Goal: Task Accomplishment & Management: Complete application form

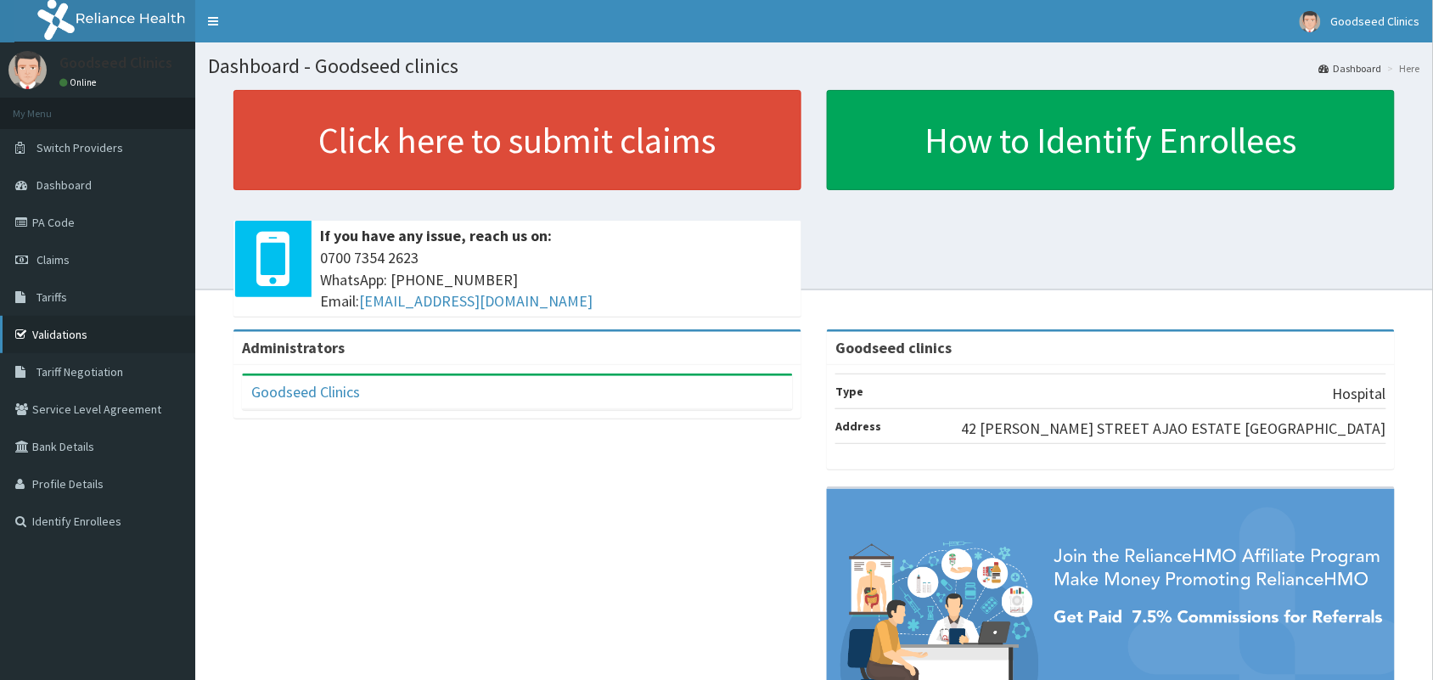
click at [77, 332] on link "Validations" at bounding box center [97, 334] width 195 height 37
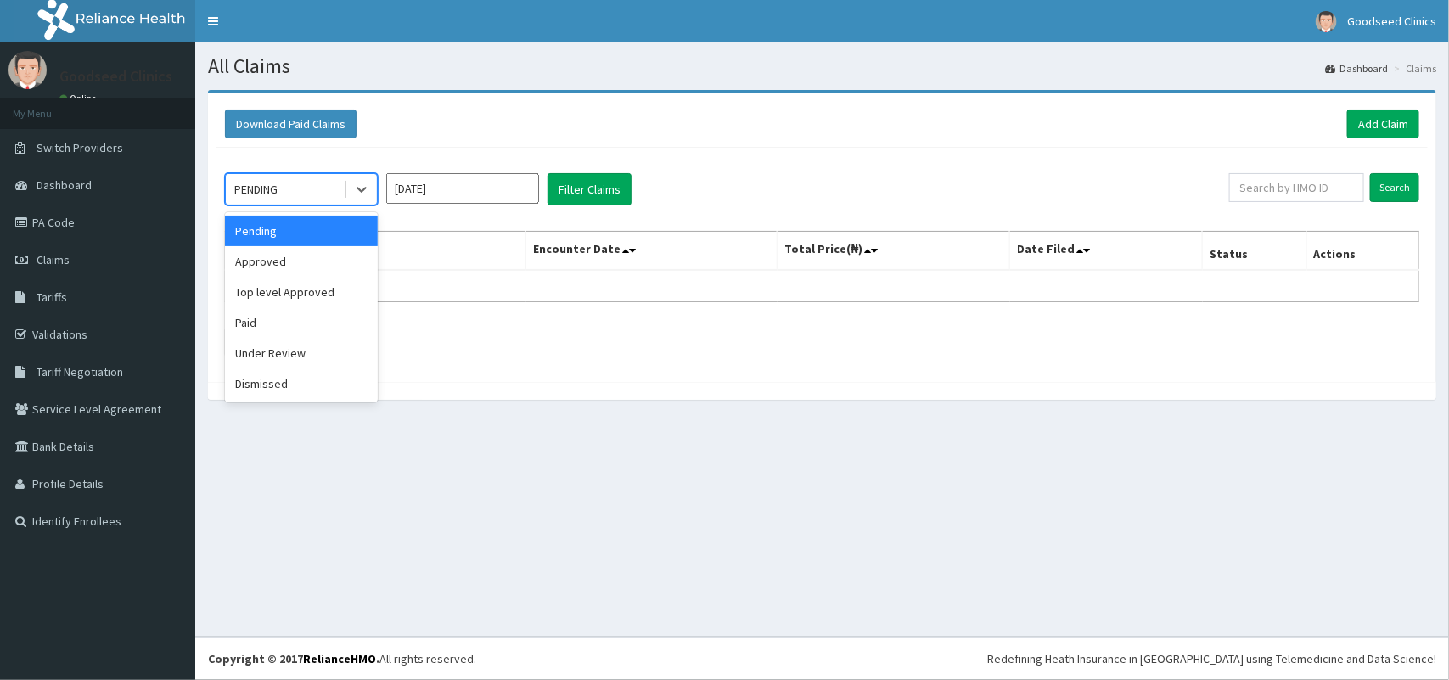
click at [306, 192] on div "PENDING" at bounding box center [285, 189] width 118 height 27
click at [1371, 126] on link "Add Claim" at bounding box center [1383, 124] width 72 height 29
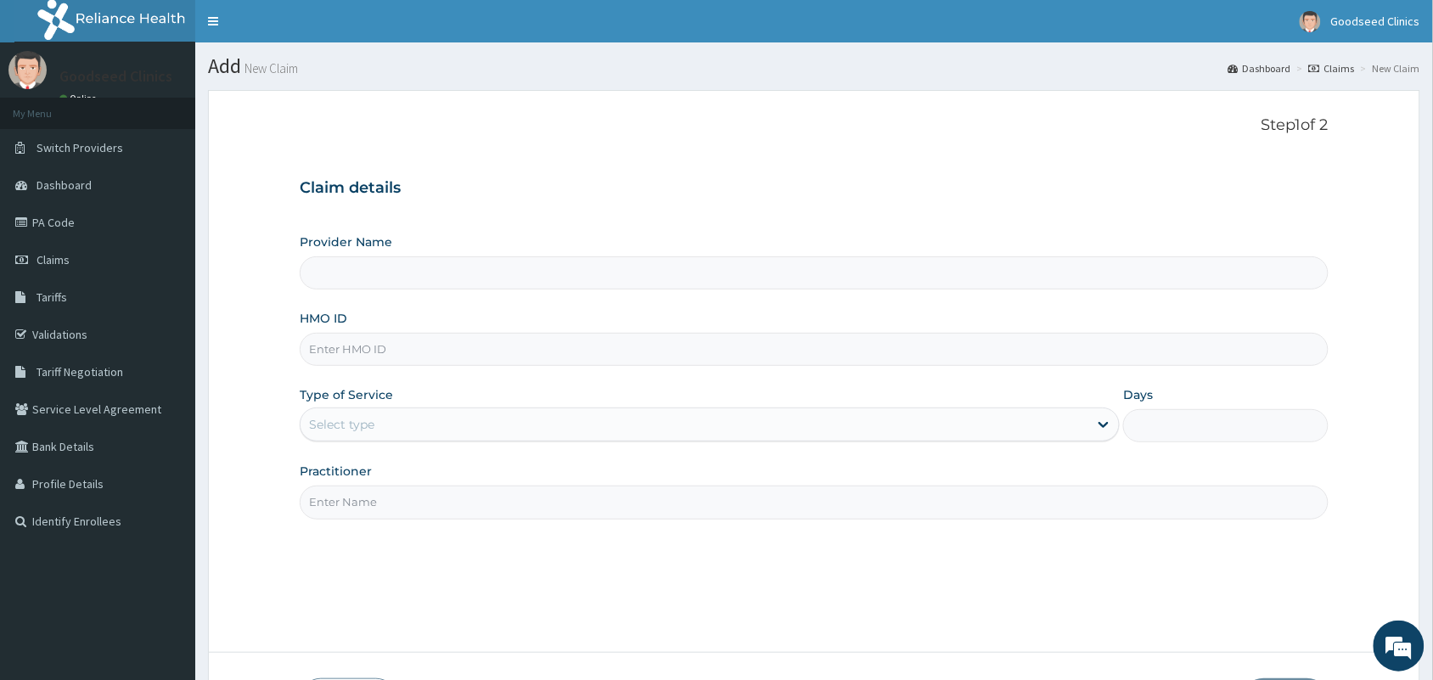
type input "Goodseed clinics"
type input "OAI/10009/A"
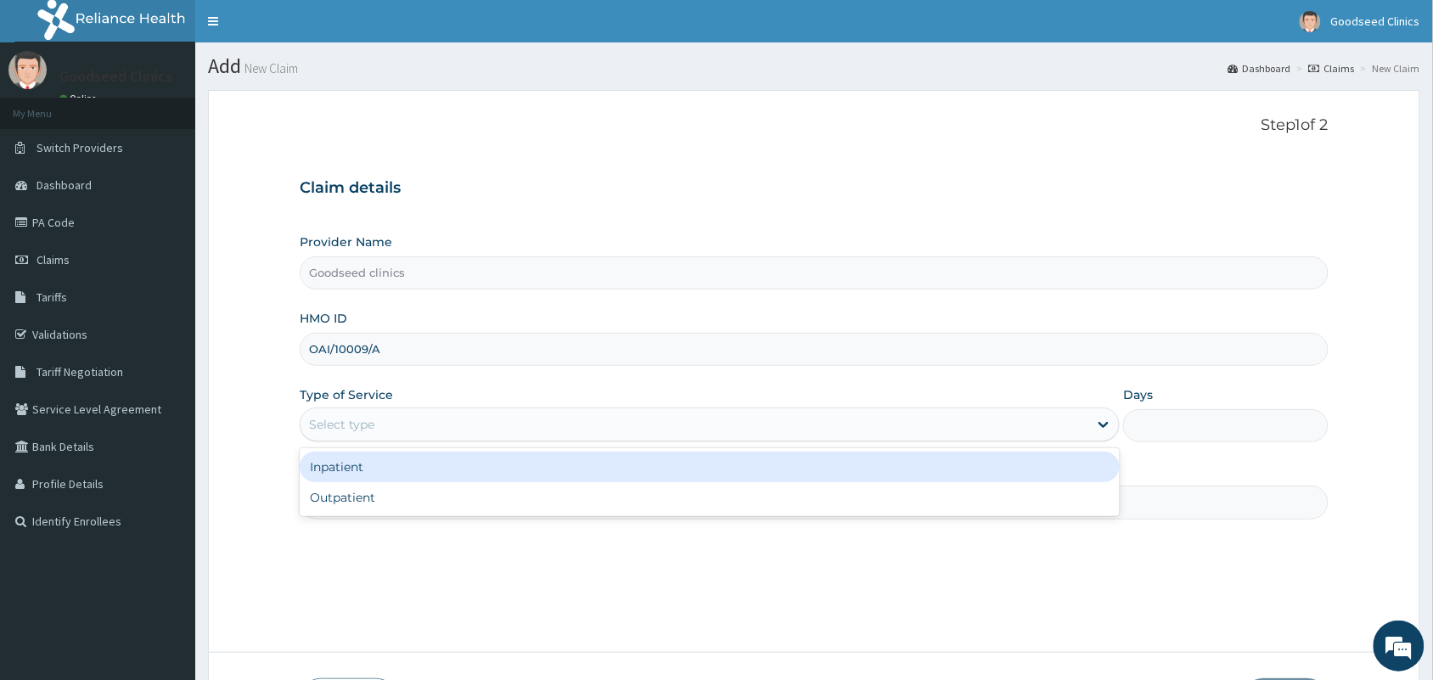
click at [351, 430] on div "Select type" at bounding box center [341, 424] width 65 height 17
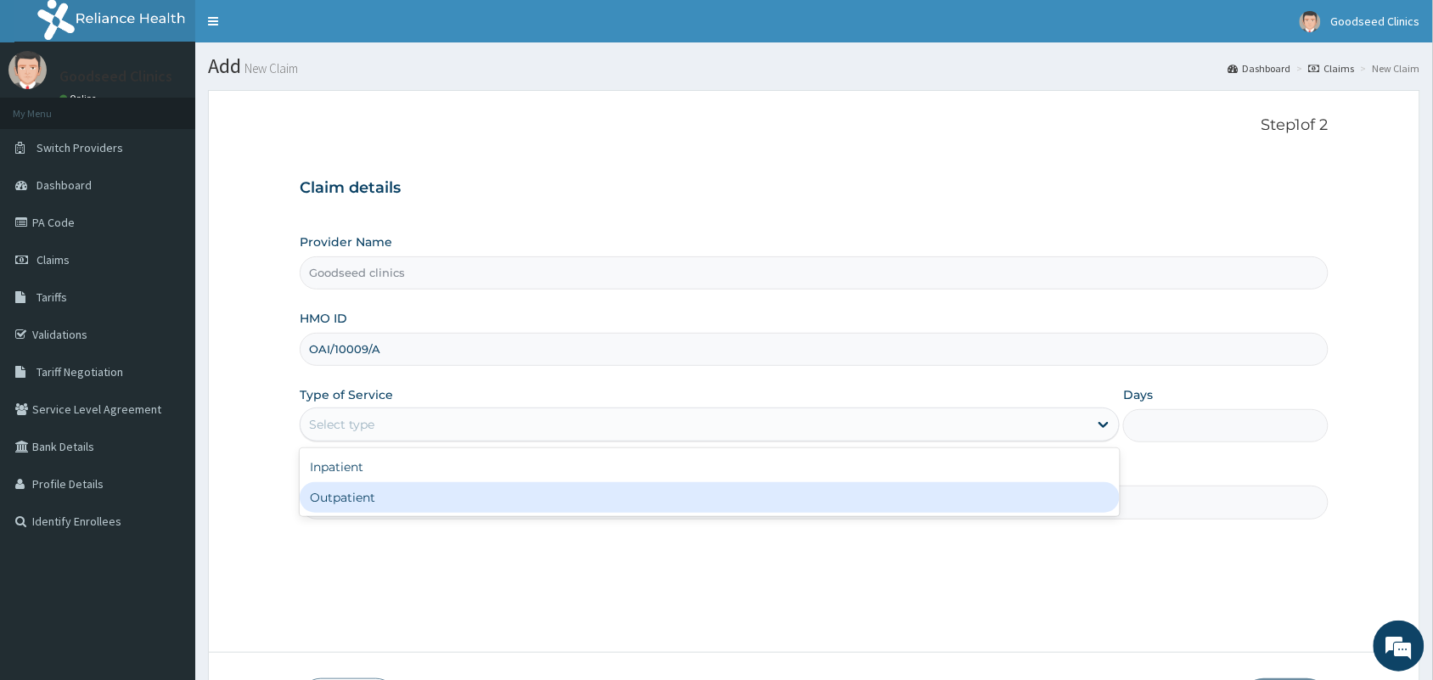
click at [414, 502] on div "Outpatient" at bounding box center [710, 497] width 820 height 31
type input "1"
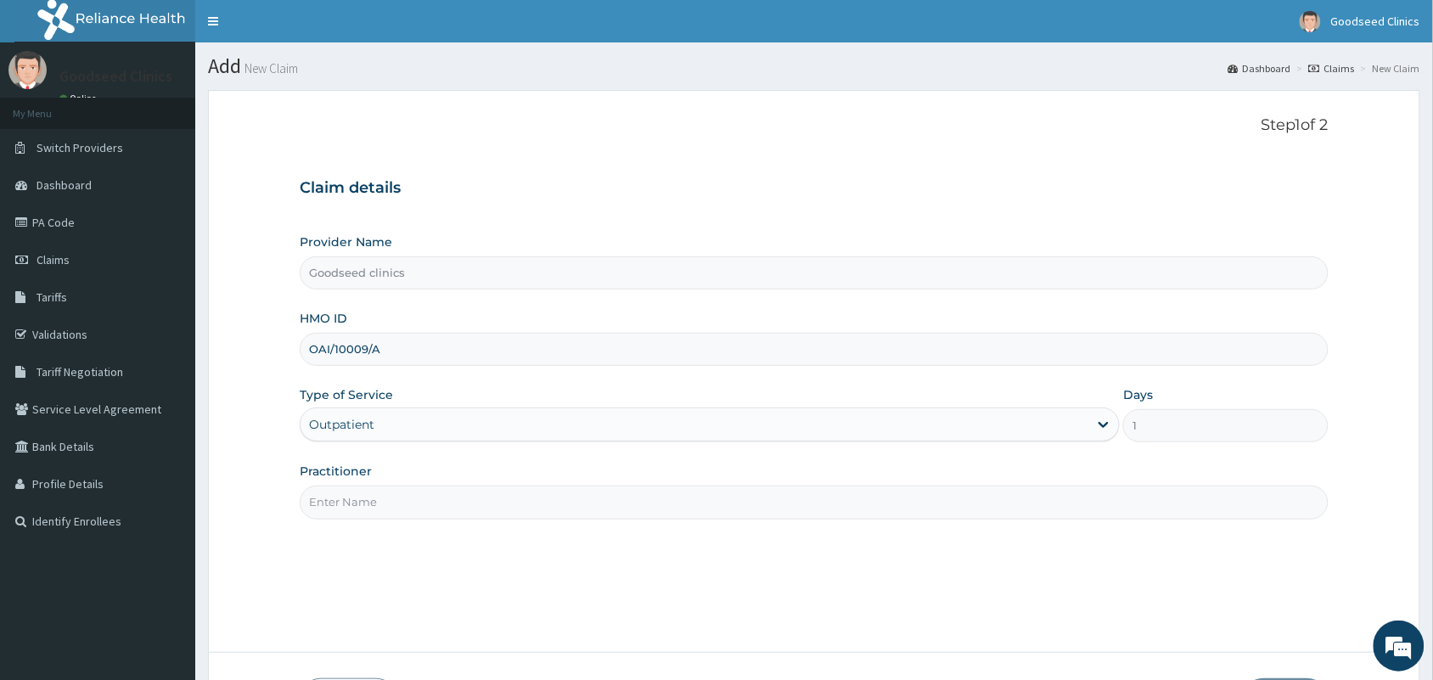
click at [942, 518] on input "Practitioner" at bounding box center [814, 502] width 1029 height 33
type input "gp"
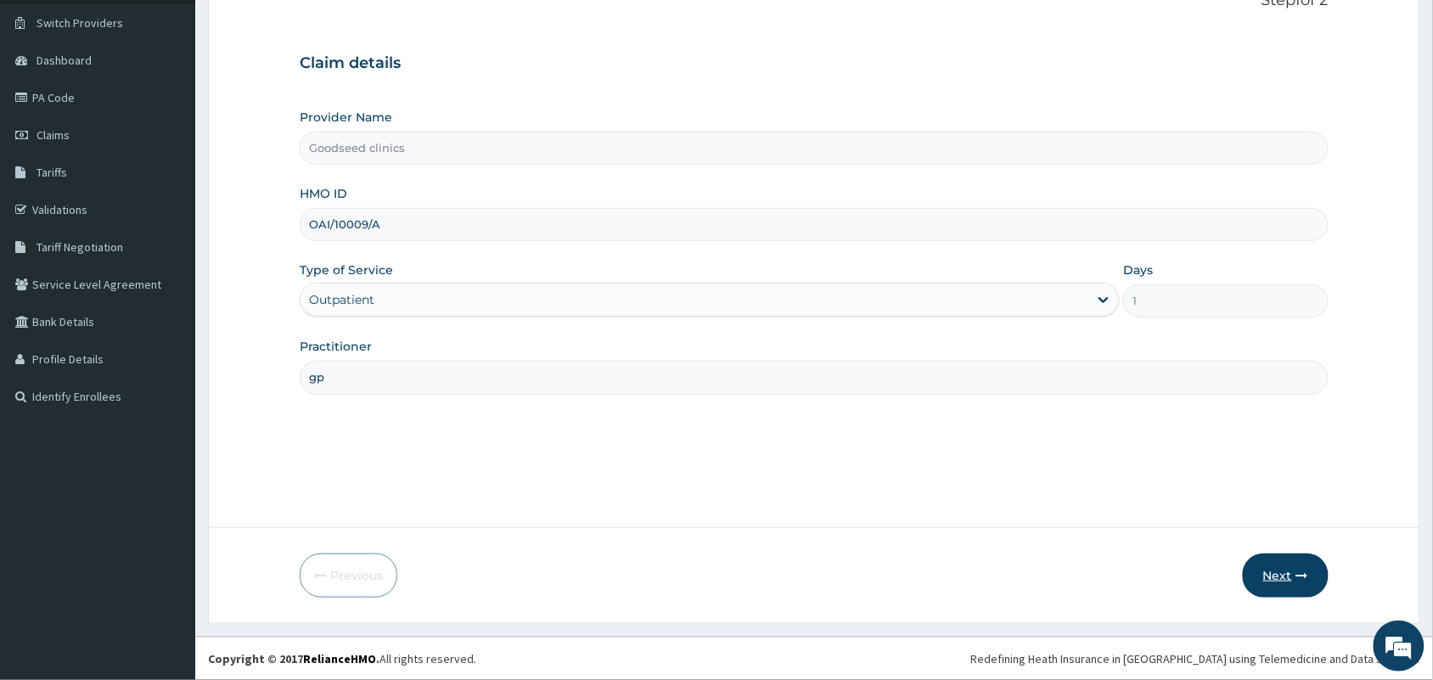
click at [1278, 574] on button "Next" at bounding box center [1286, 575] width 86 height 44
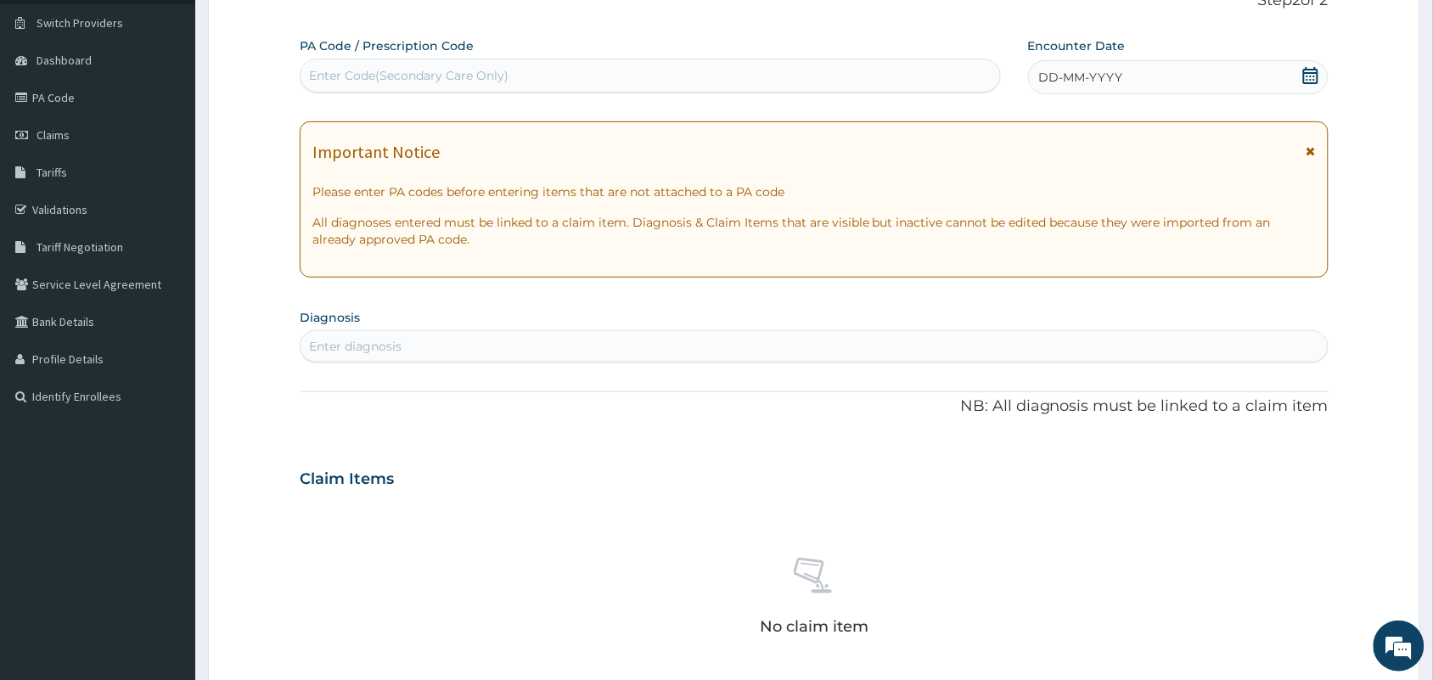
scroll to position [0, 0]
click at [1310, 75] on icon at bounding box center [1310, 75] width 15 height 17
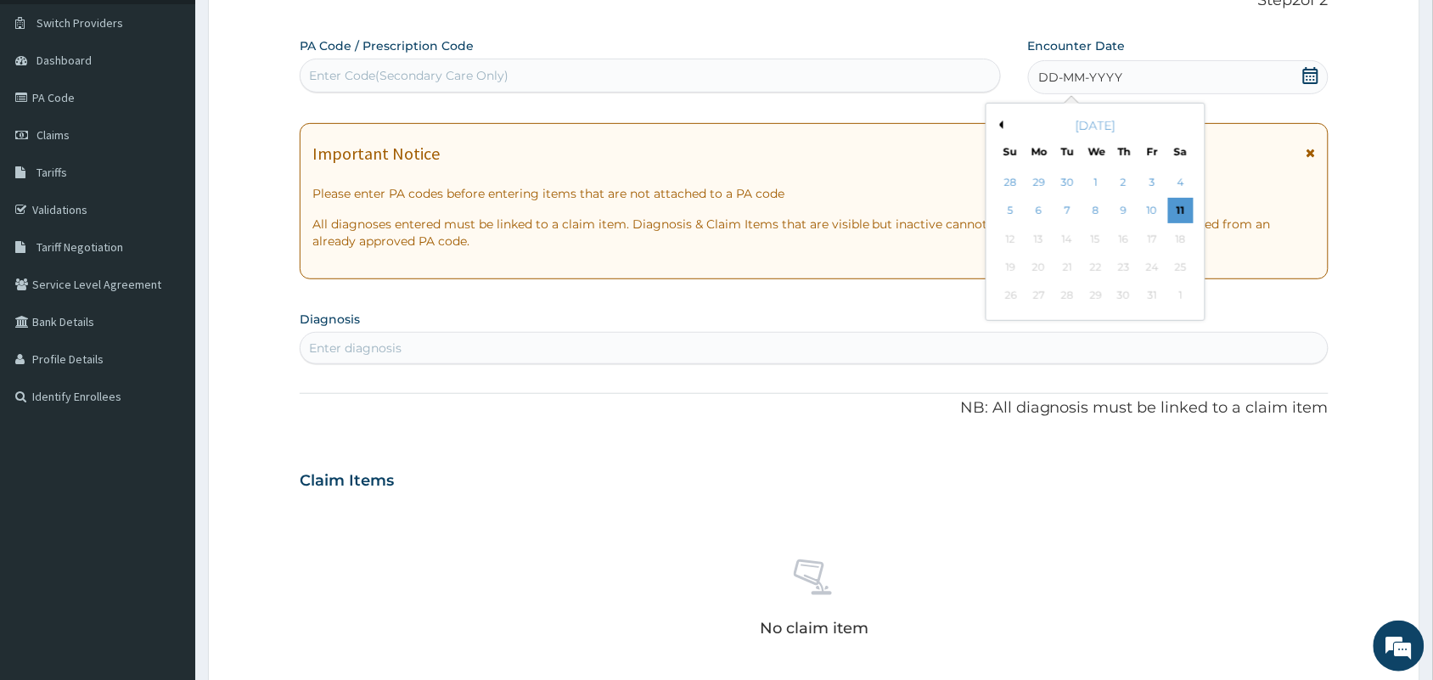
click at [1183, 212] on div "11" at bounding box center [1180, 211] width 25 height 25
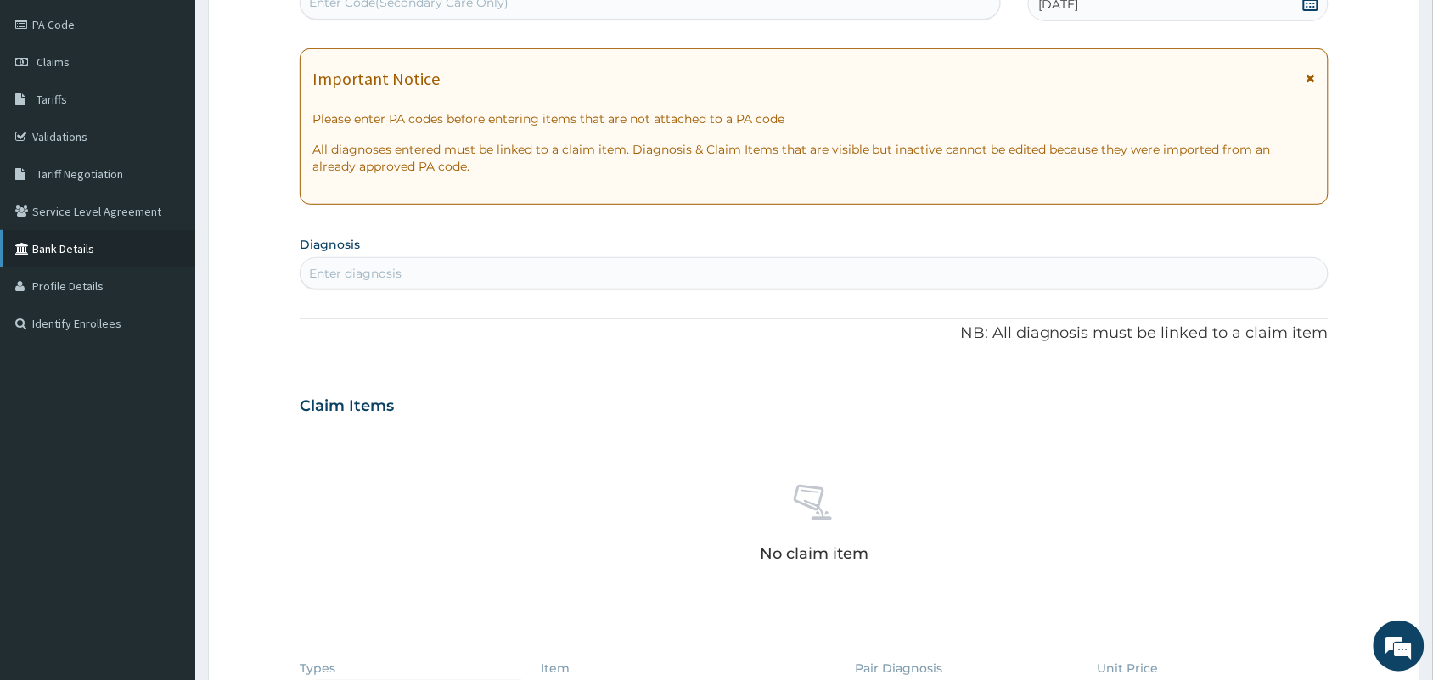
scroll to position [212, 0]
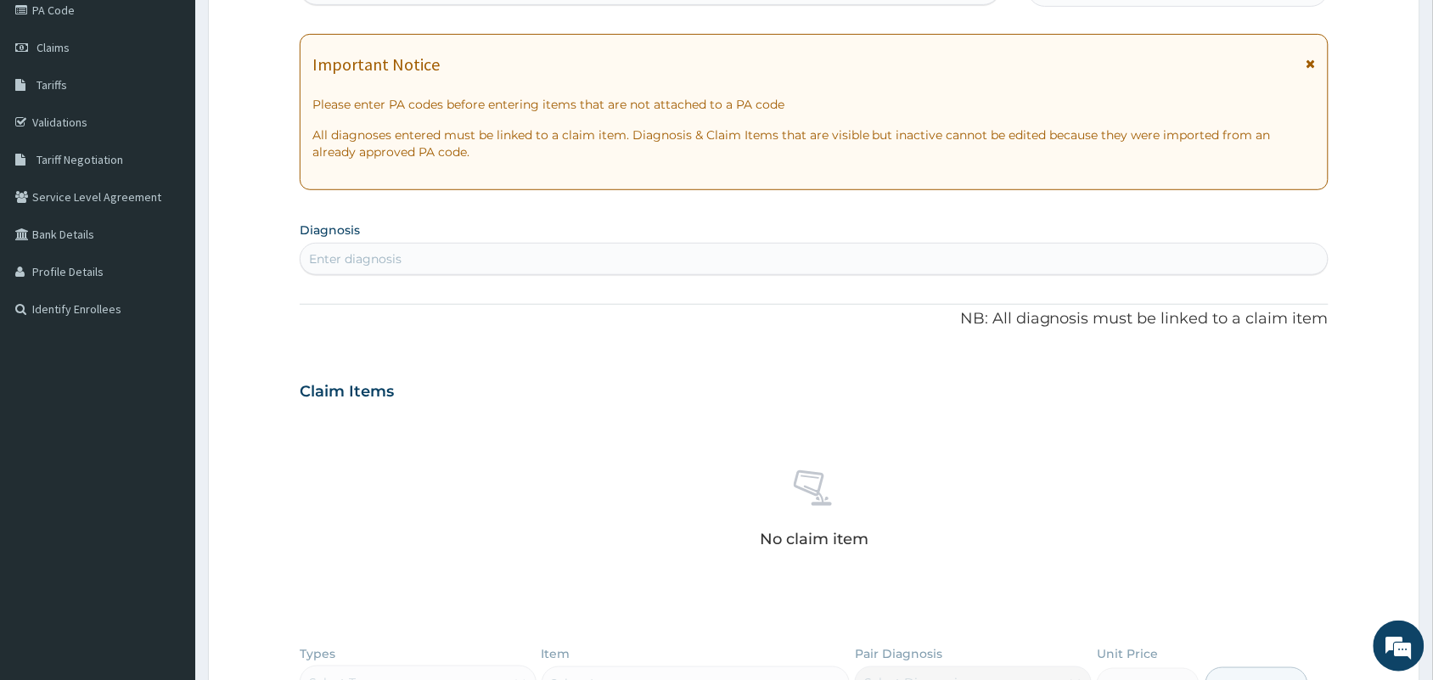
click at [532, 245] on div "Enter diagnosis" at bounding box center [814, 258] width 1027 height 27
type input "mala"
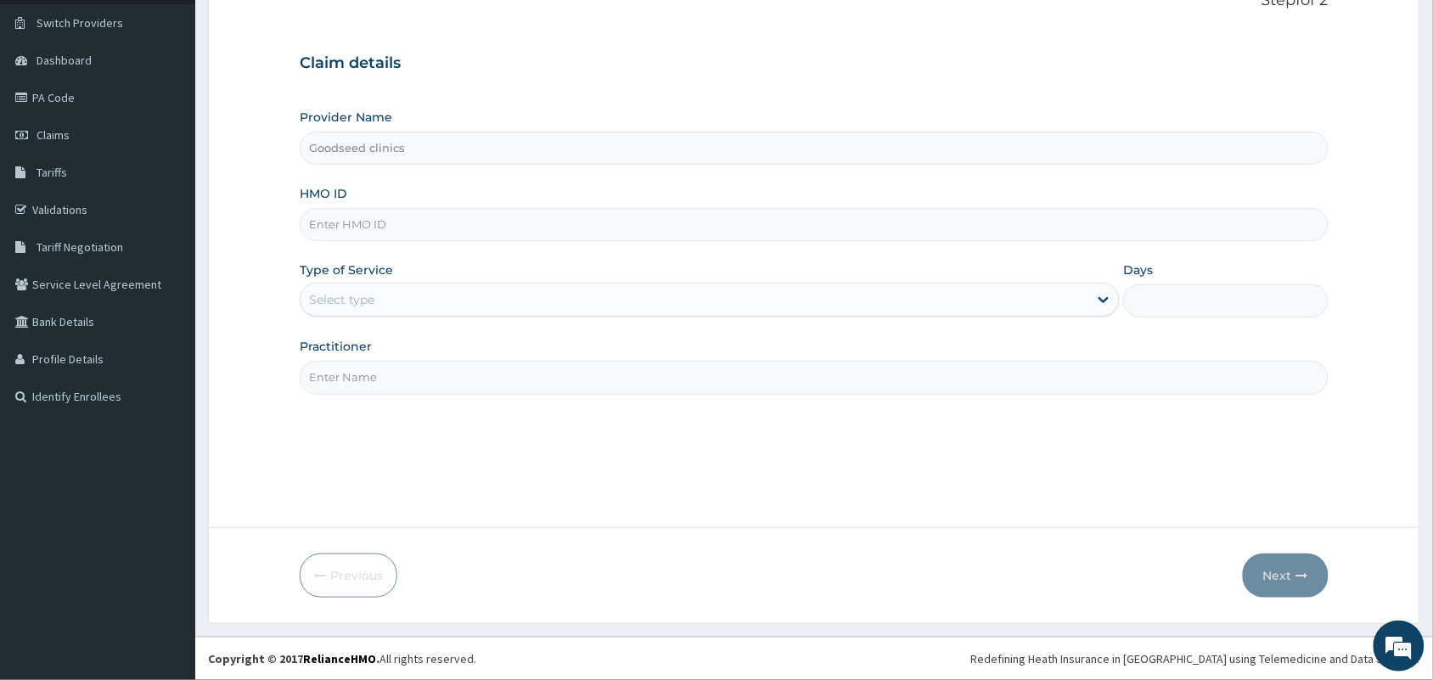
click at [774, 211] on input "HMO ID" at bounding box center [814, 224] width 1029 height 33
paste input "430866"
type input "4"
paste input "OAI/10009/A"
type input "OAI/10009/A"
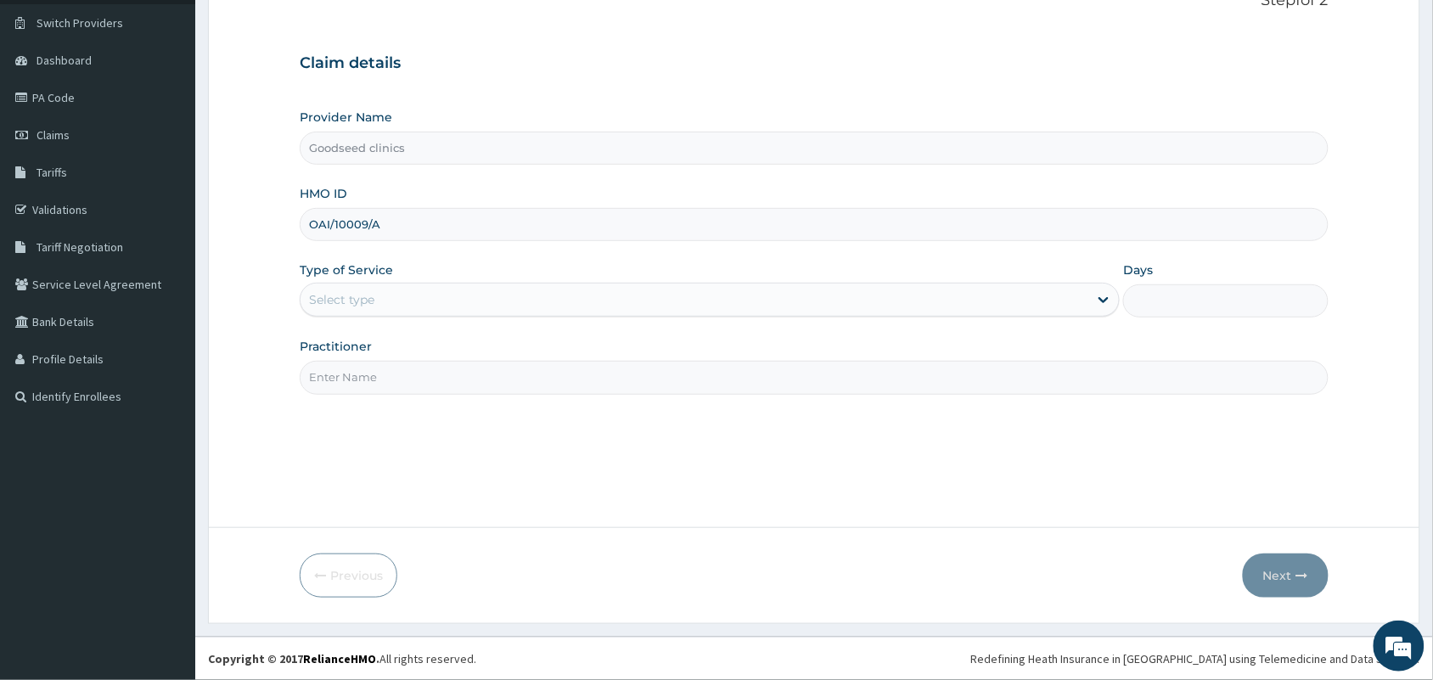
click at [593, 297] on div "Select type" at bounding box center [695, 299] width 788 height 27
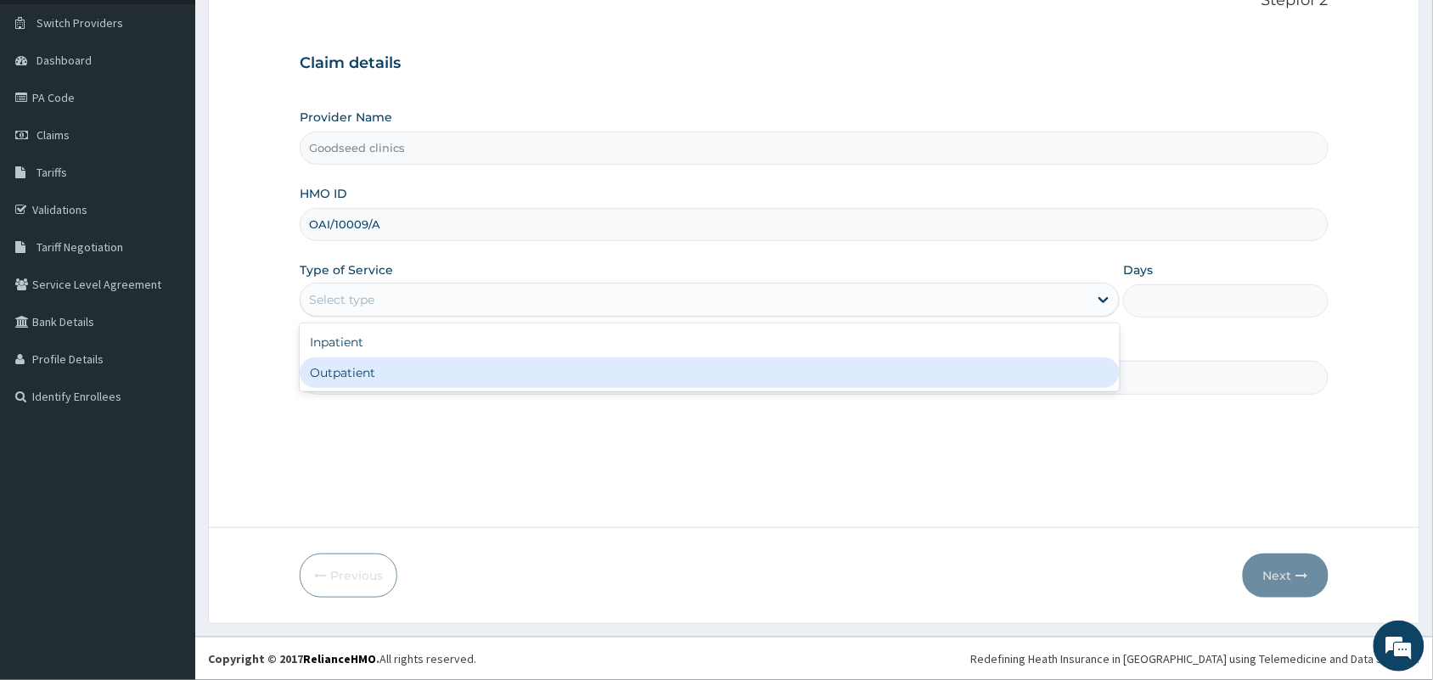
click at [420, 386] on div "Outpatient" at bounding box center [710, 372] width 820 height 31
type input "1"
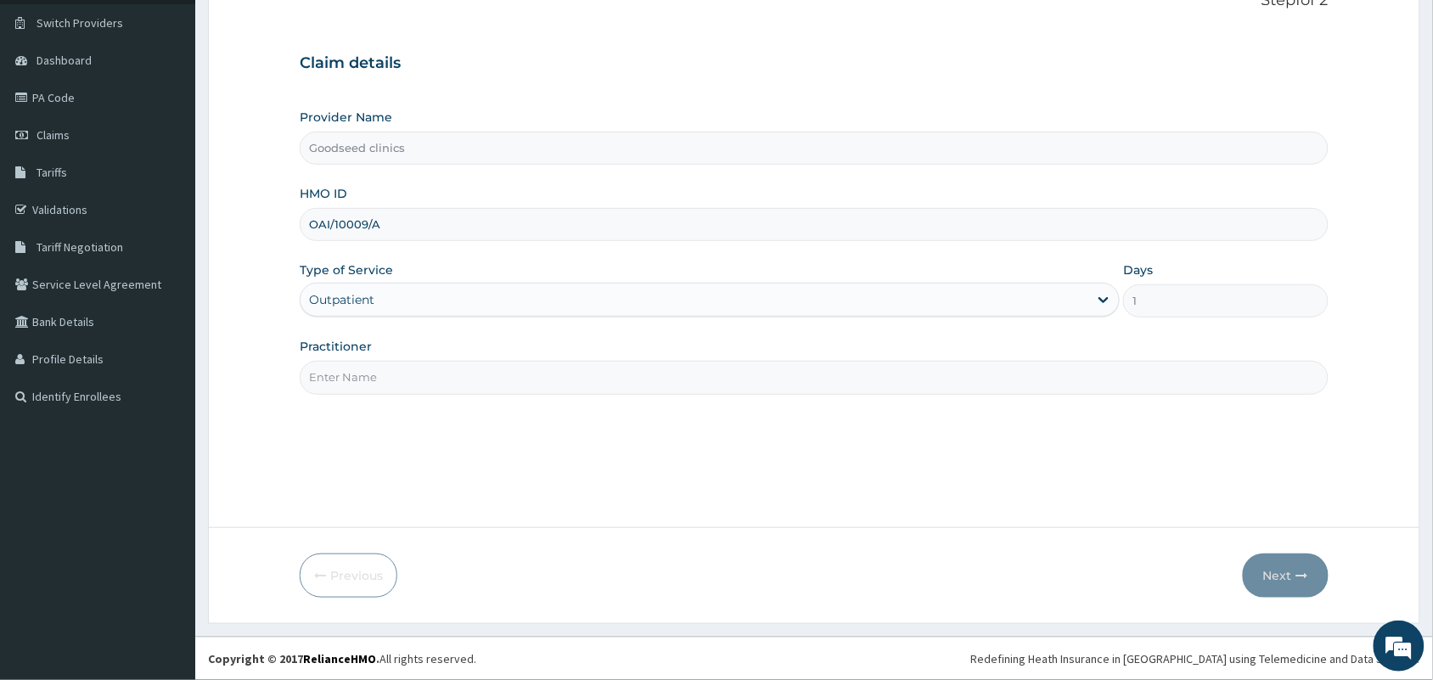
click at [502, 369] on input "Practitioner" at bounding box center [814, 377] width 1029 height 33
type input "gp"
click at [1278, 577] on button "Next" at bounding box center [1286, 575] width 86 height 44
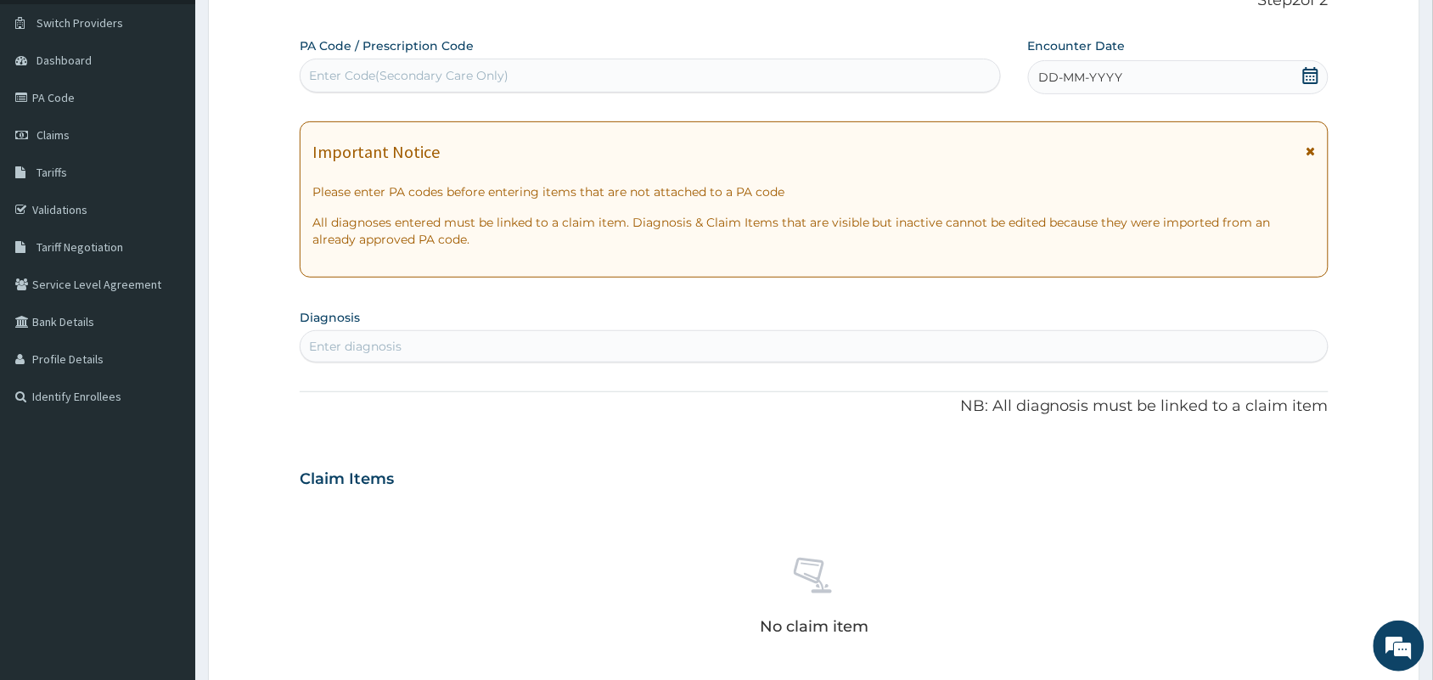
click at [1312, 70] on icon at bounding box center [1310, 75] width 17 height 17
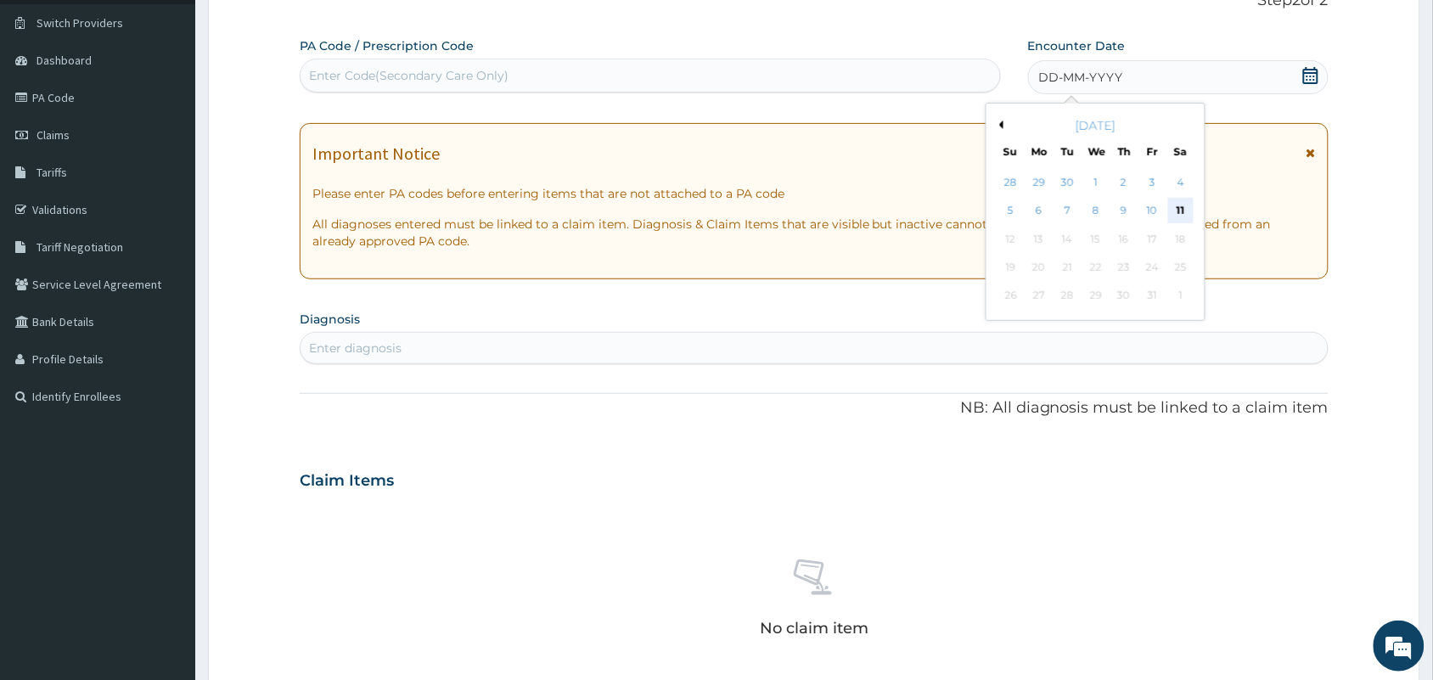
click at [1177, 205] on div "11" at bounding box center [1180, 211] width 25 height 25
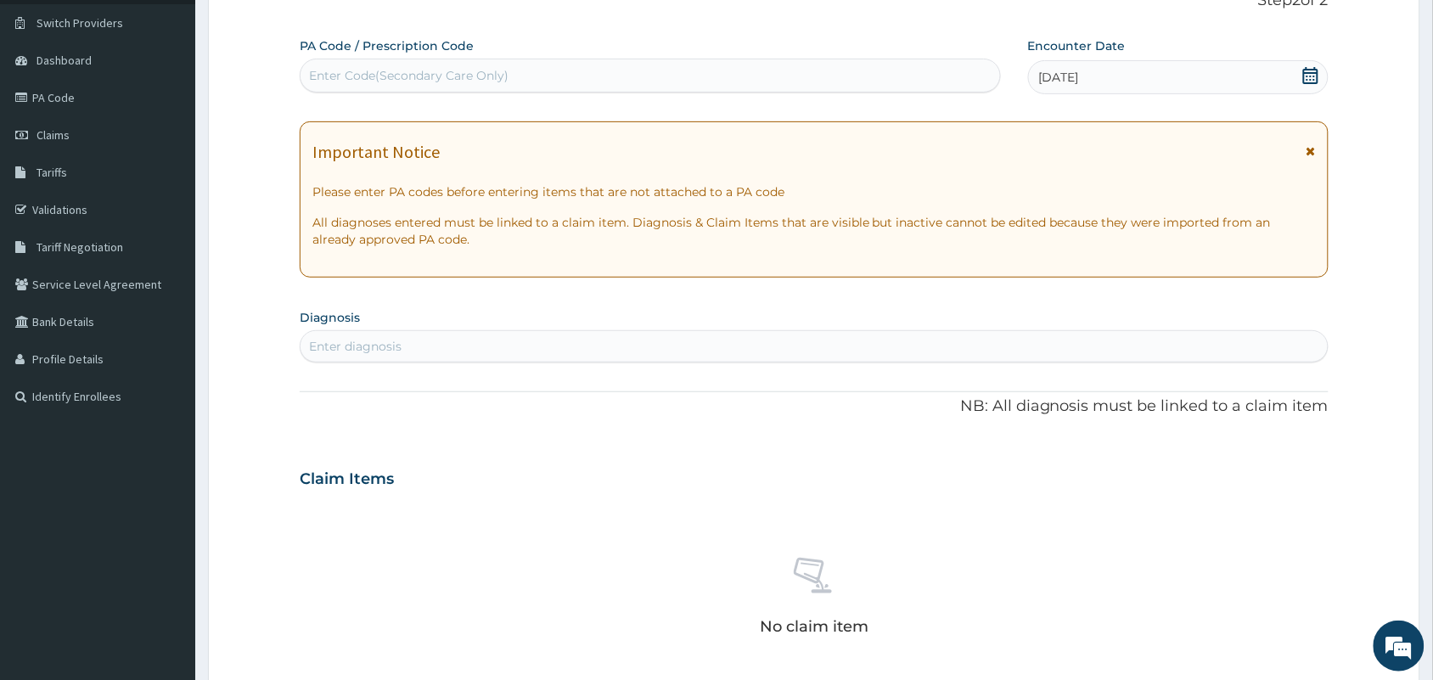
click at [1013, 334] on div "Enter diagnosis" at bounding box center [814, 346] width 1027 height 27
type input "m"
type input "plasmo"
click at [417, 352] on div "Enter diagnosis" at bounding box center [814, 346] width 1027 height 27
click at [429, 350] on div "Enter diagnosis" at bounding box center [814, 346] width 1027 height 27
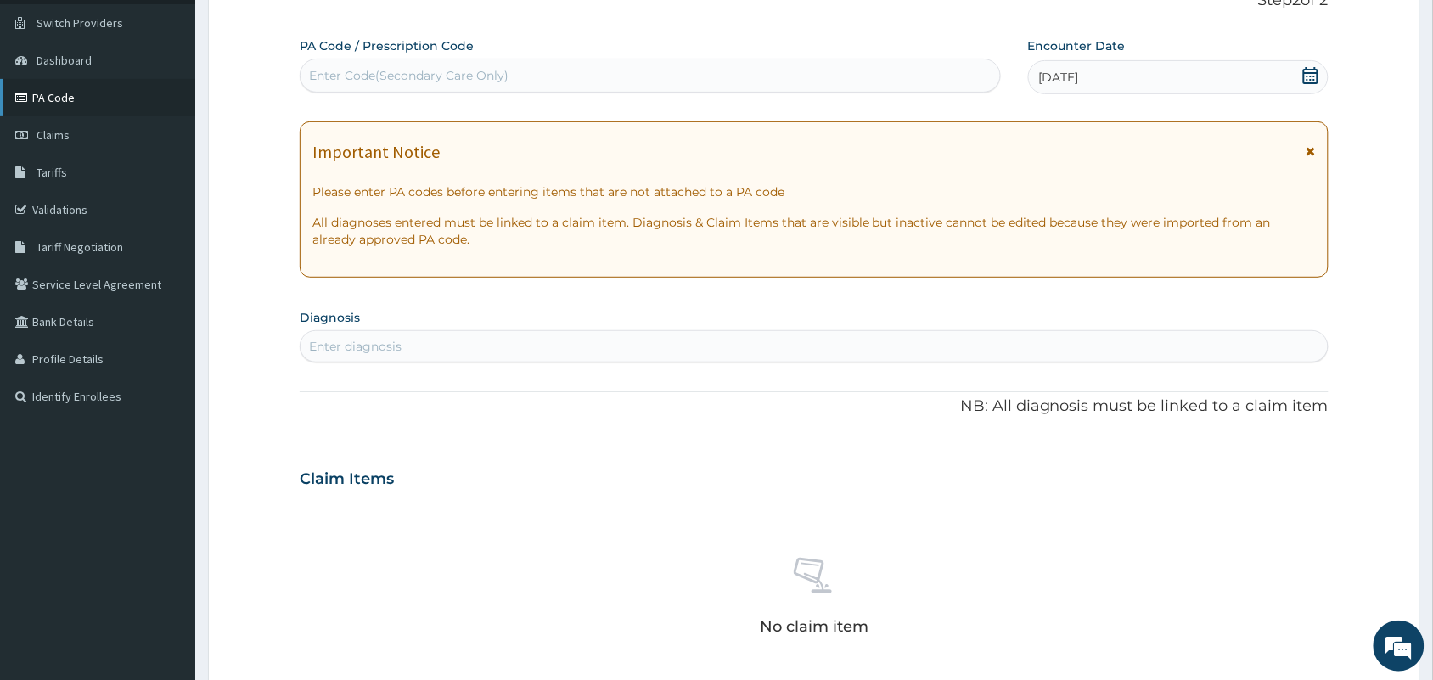
click at [64, 92] on link "PA Code" at bounding box center [97, 97] width 195 height 37
